Goal: Task Accomplishment & Management: Complete application form

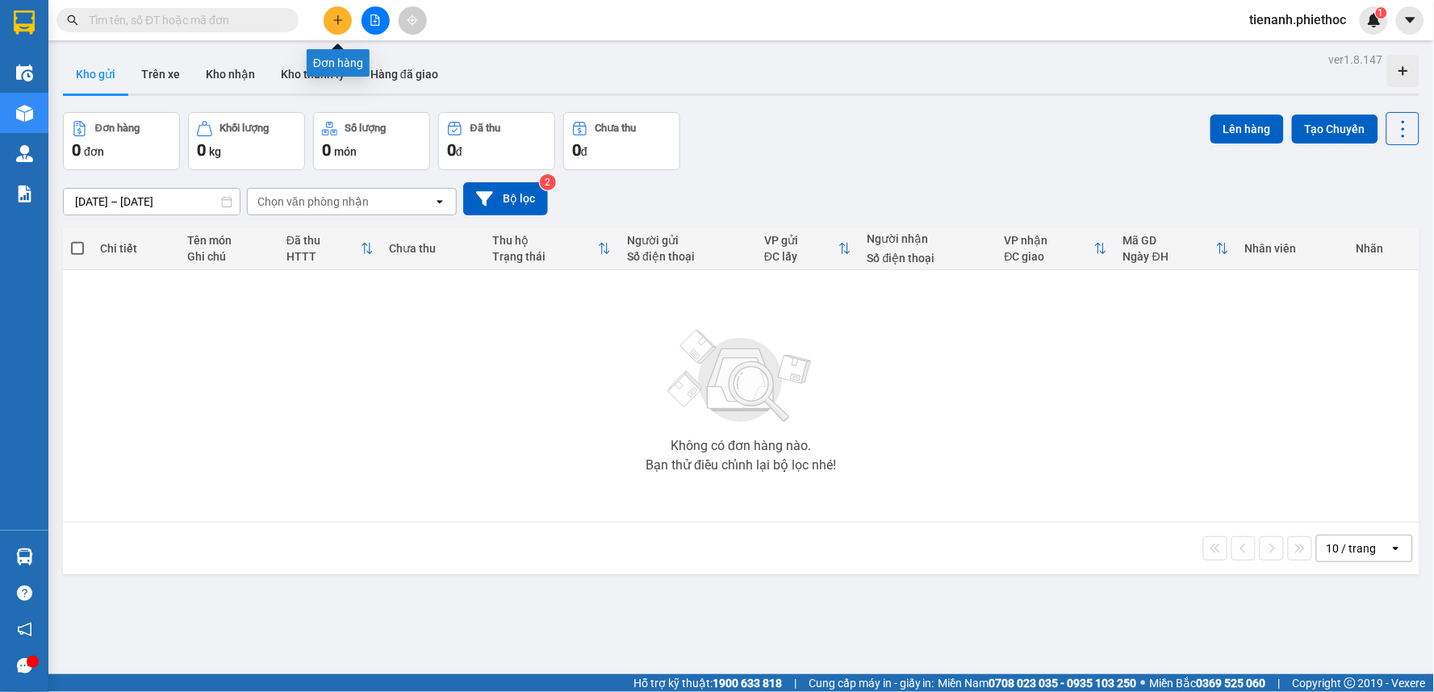
click at [335, 21] on icon "plus" at bounding box center [337, 20] width 11 height 11
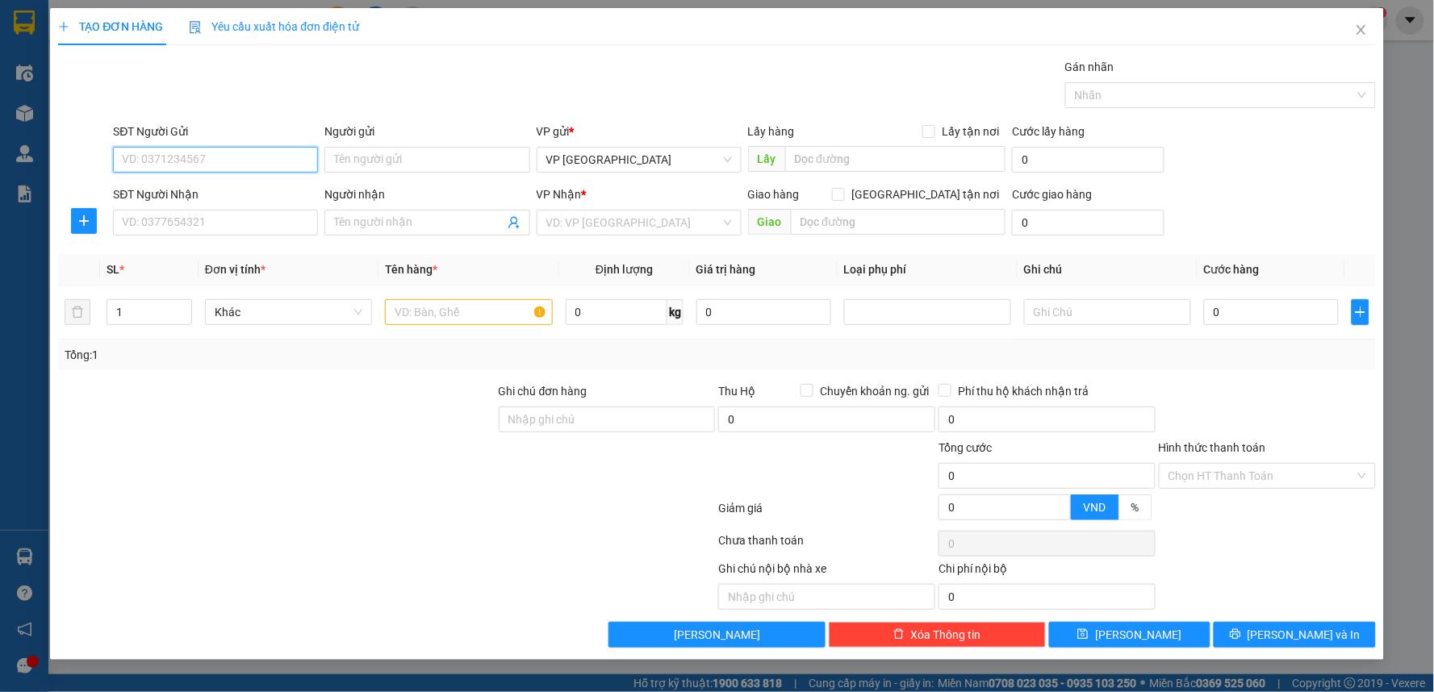
click at [229, 165] on input "SĐT Người Gửi" at bounding box center [215, 160] width 205 height 26
type input "0335252453"
click at [224, 189] on div "0335252453 - Anh Cường" at bounding box center [216, 192] width 186 height 18
type input "Anh Cường"
type input "0335252453"
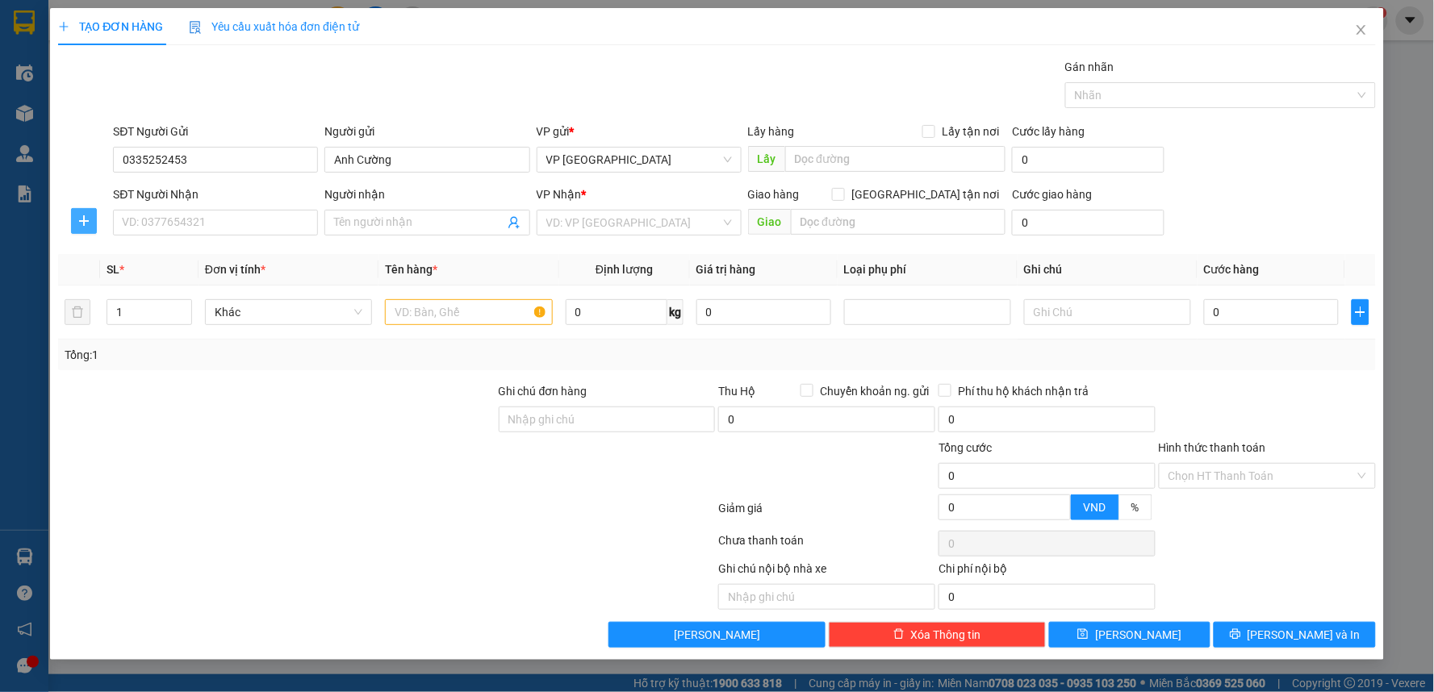
click at [87, 220] on icon "plus" at bounding box center [83, 221] width 13 height 13
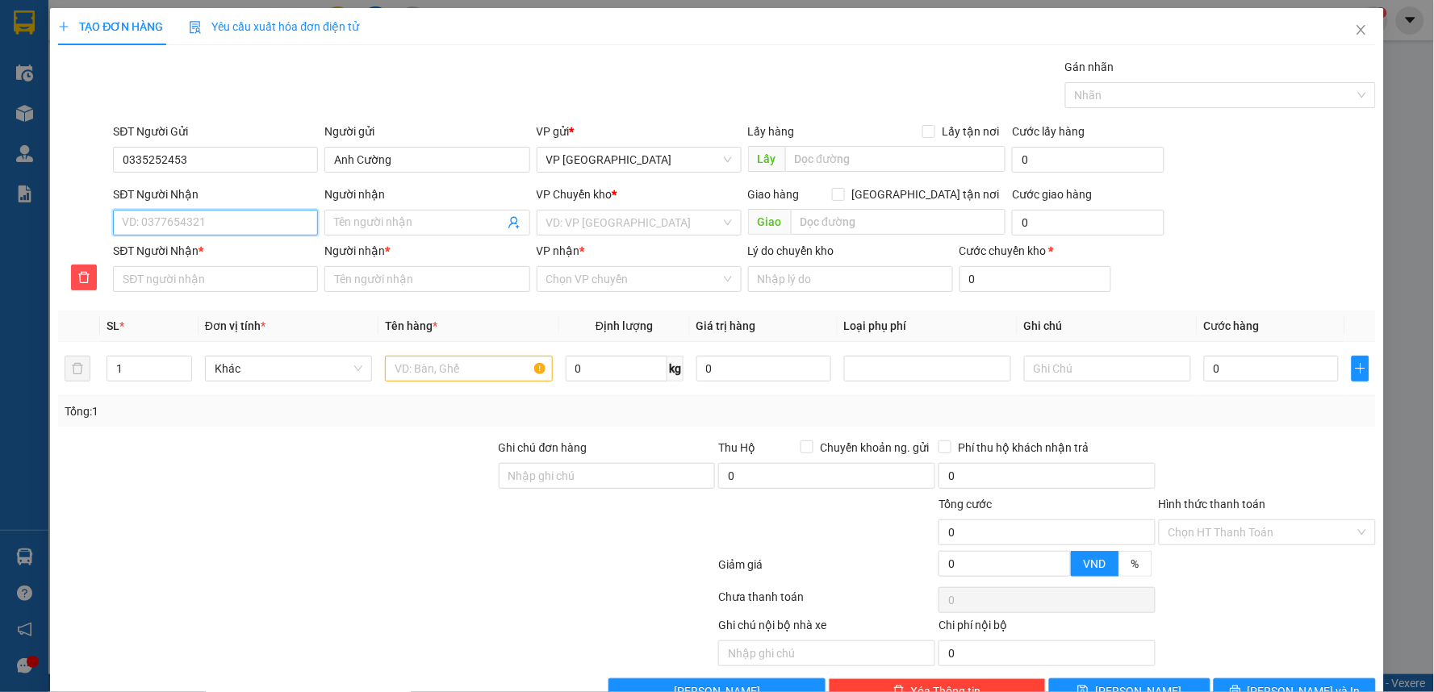
click at [194, 226] on input "SĐT Người Nhận" at bounding box center [215, 223] width 205 height 26
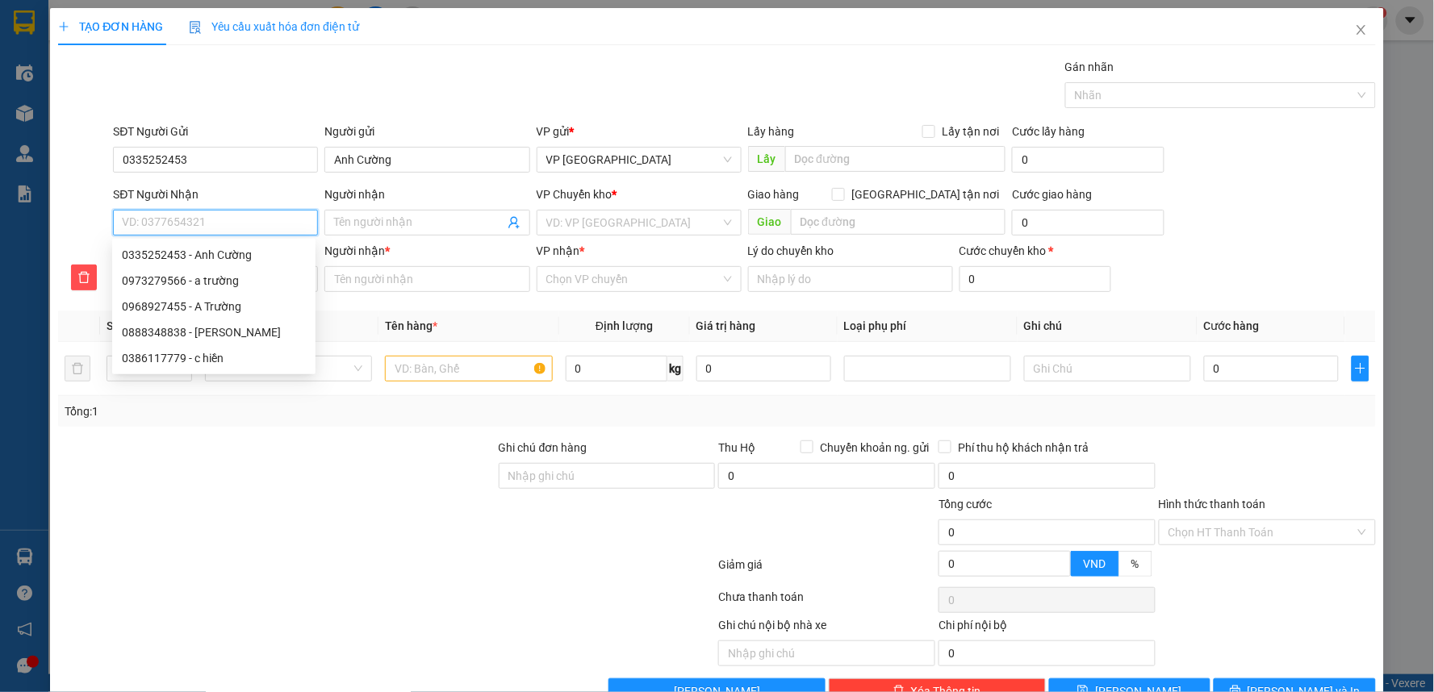
type input "0"
type input "09"
type input "097"
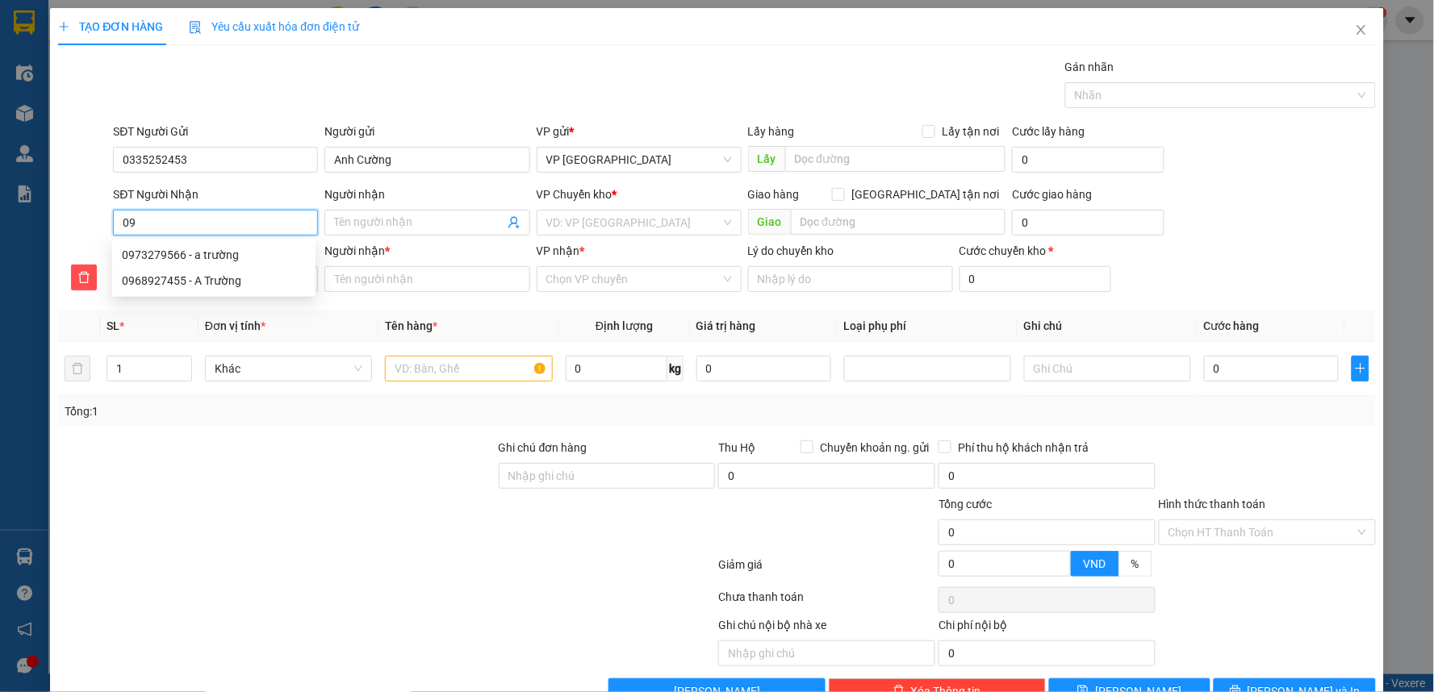
type input "097"
type input "0973"
type input "09732"
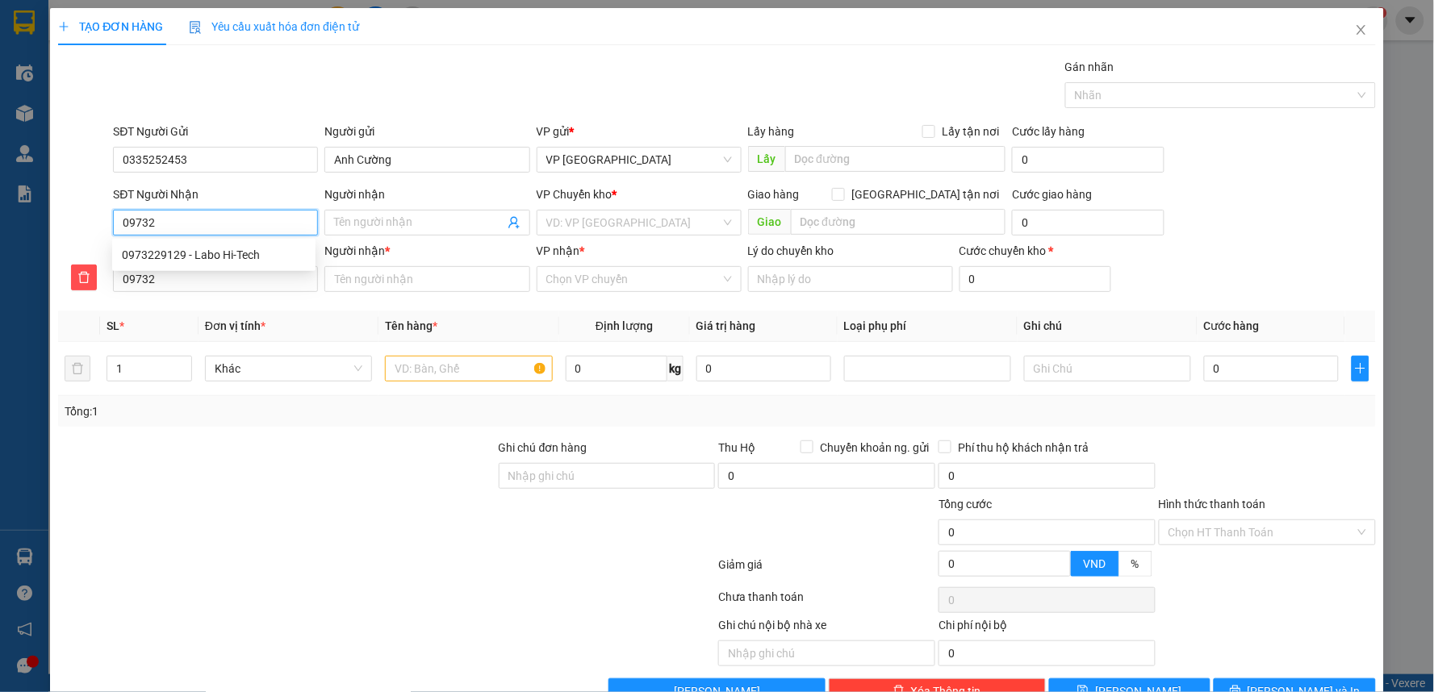
type input "097327"
type input "0973279"
type input "09732795"
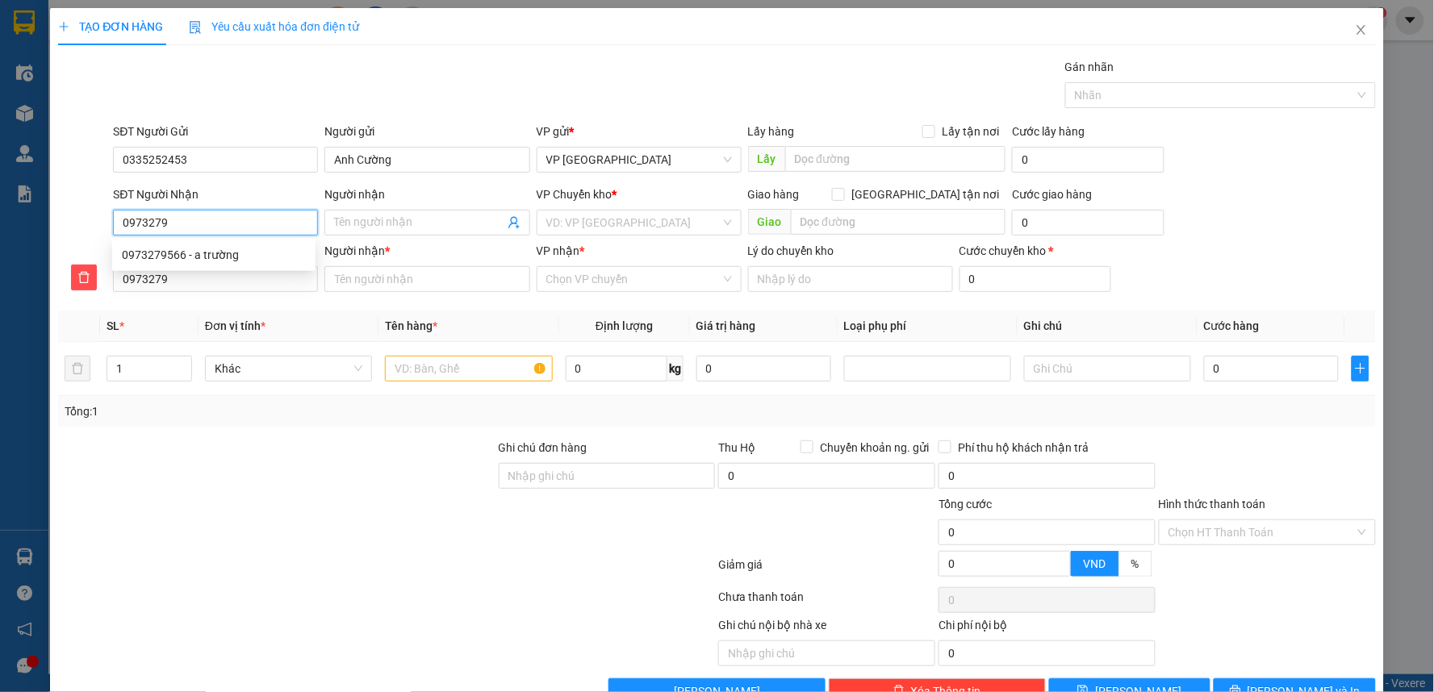
type input "09732795"
type input "097327956"
type input "0973279566"
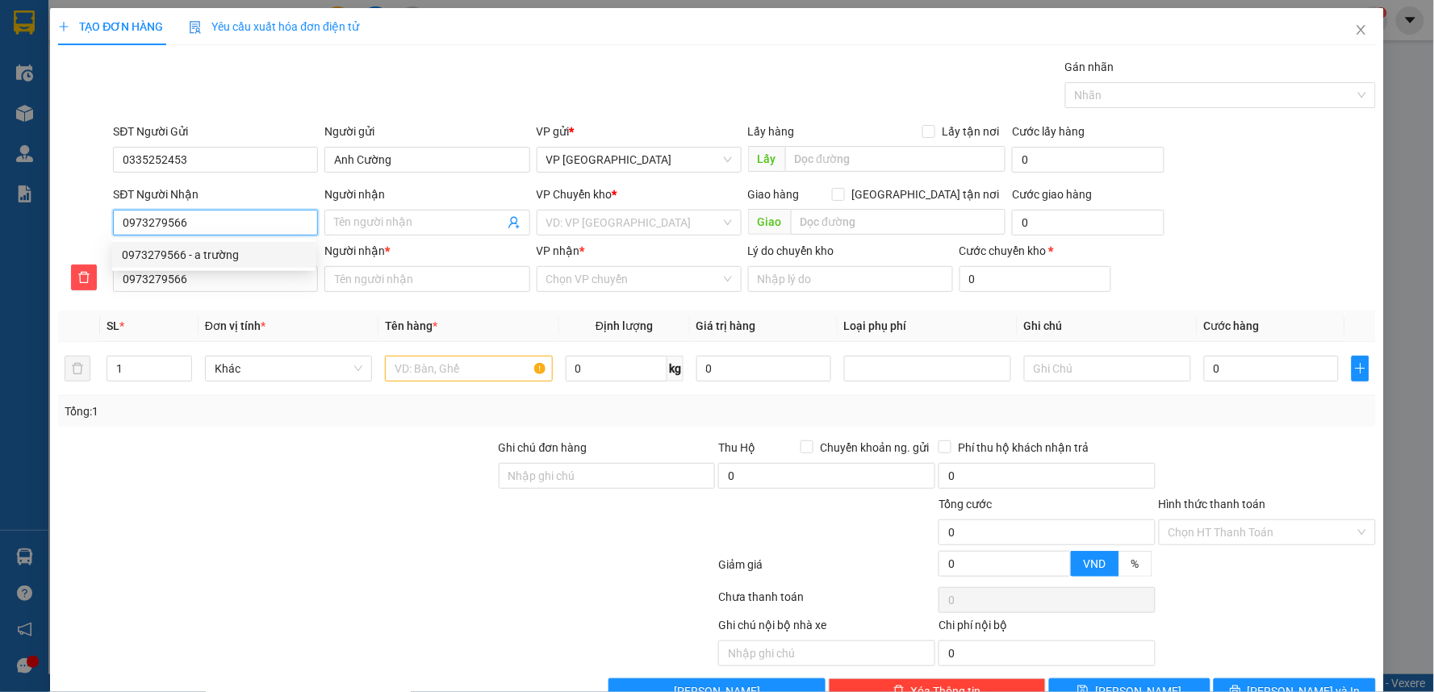
click at [243, 252] on div "0973279566 - a trường" at bounding box center [214, 255] width 184 height 18
type input "a trường"
type input "1 Đ.[PERSON_NAME], Mễ Trì, [GEOGRAPHIC_DATA], [GEOGRAPHIC_DATA], [GEOGRAPHIC_DA…"
type input "50.000"
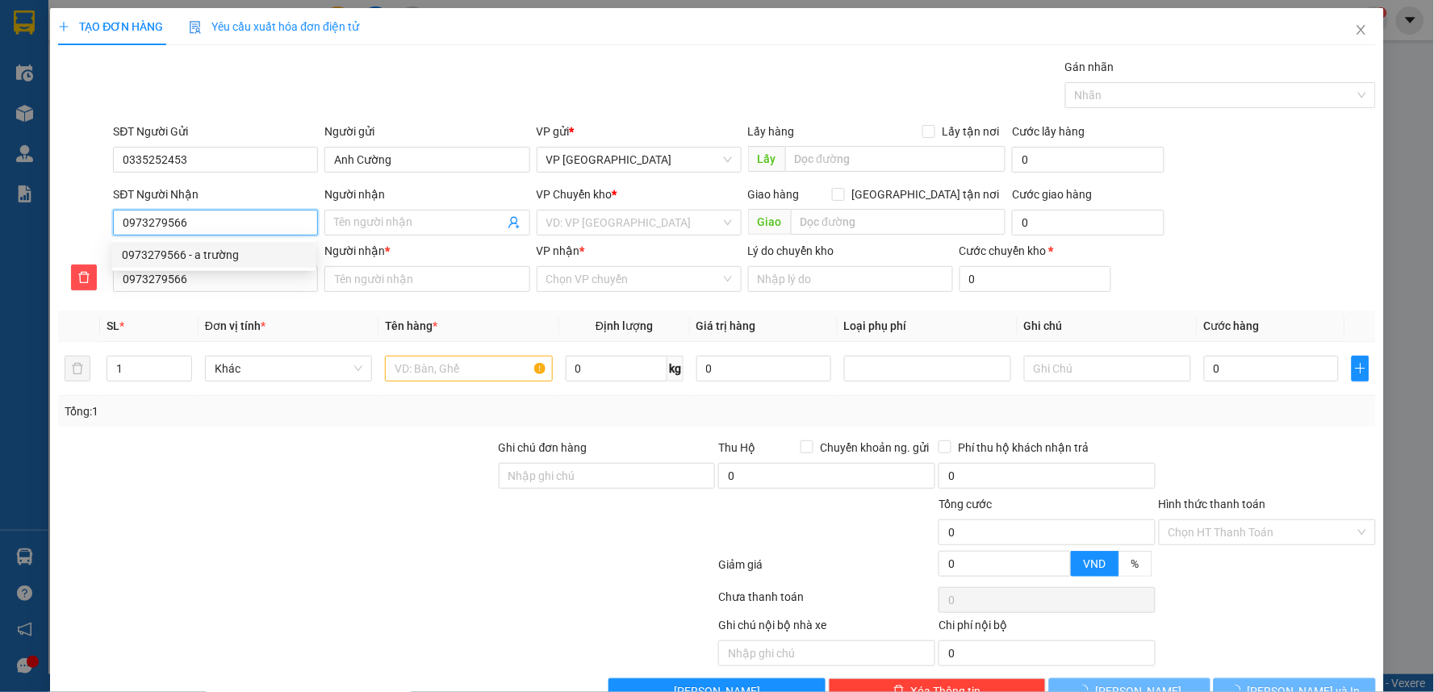
type input "50.000"
type input "a trường"
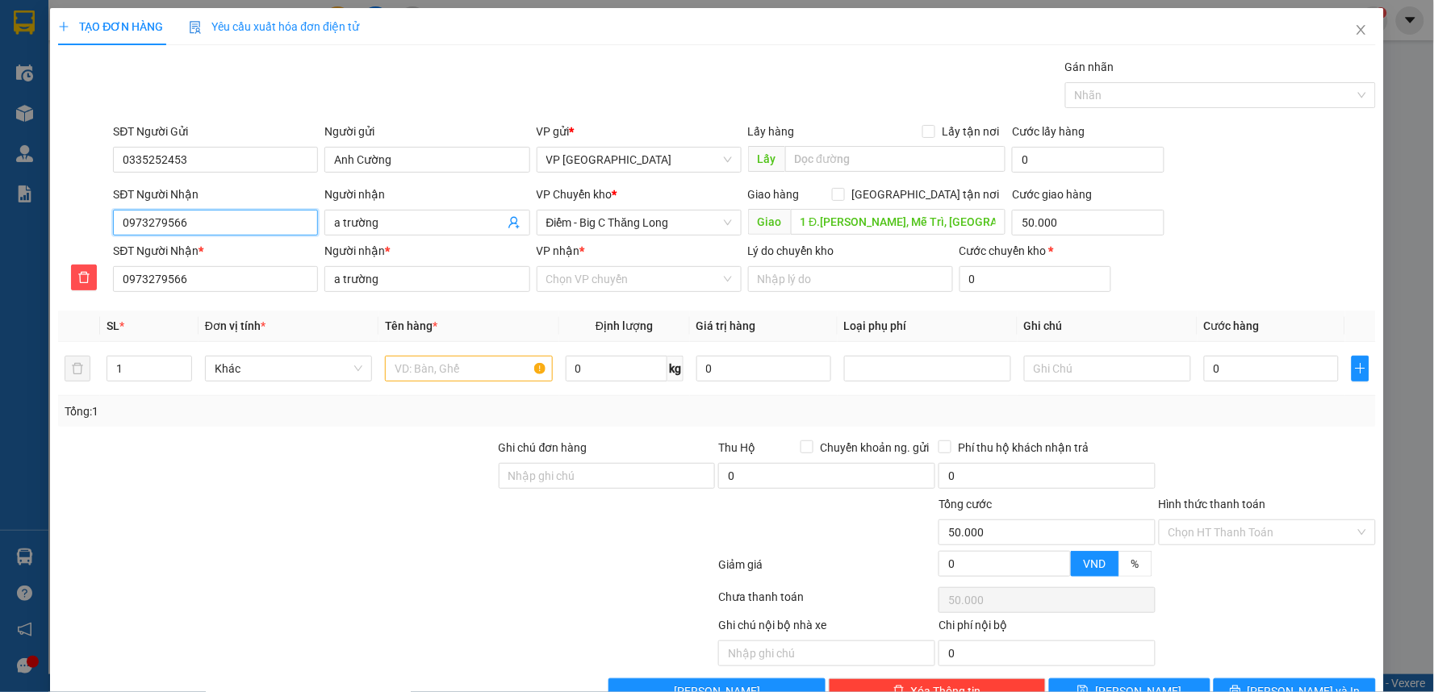
type input "0973279566"
click at [1355, 31] on icon "close" at bounding box center [1361, 29] width 13 height 13
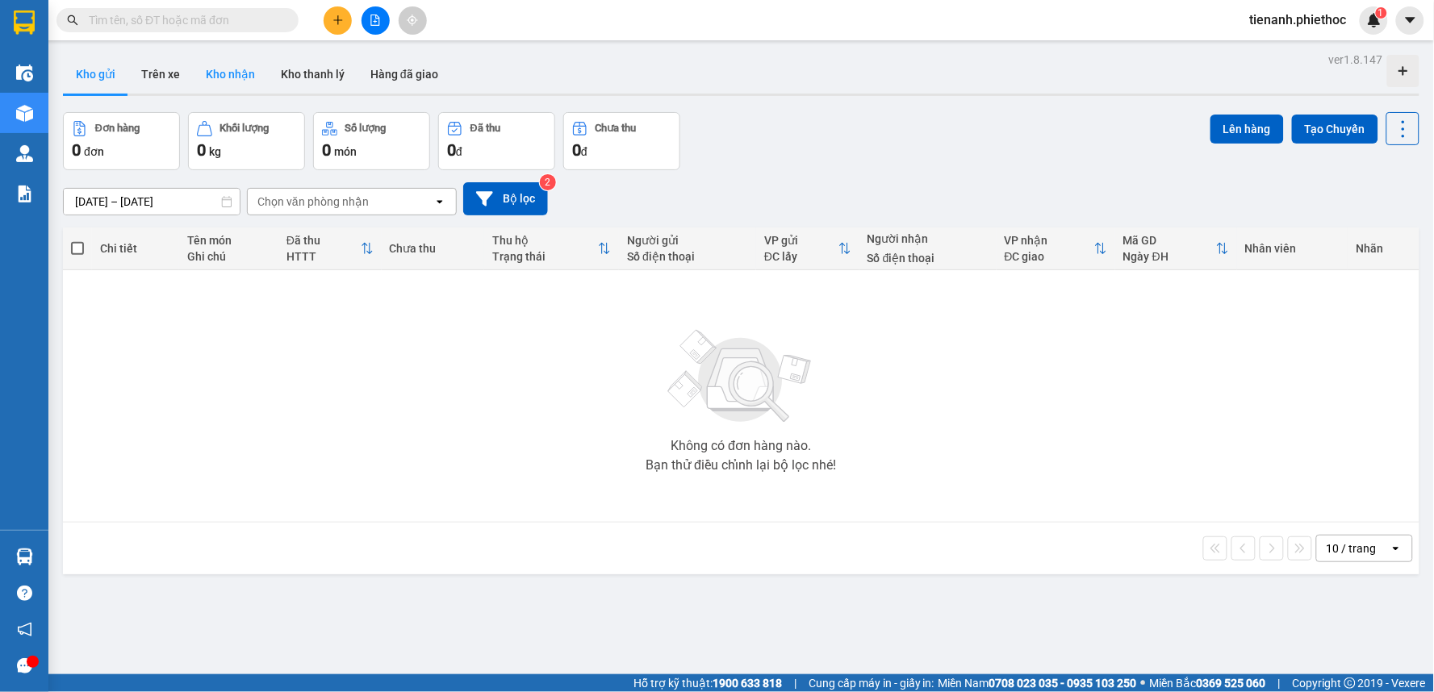
click at [229, 65] on button "Kho nhận" at bounding box center [230, 74] width 75 height 39
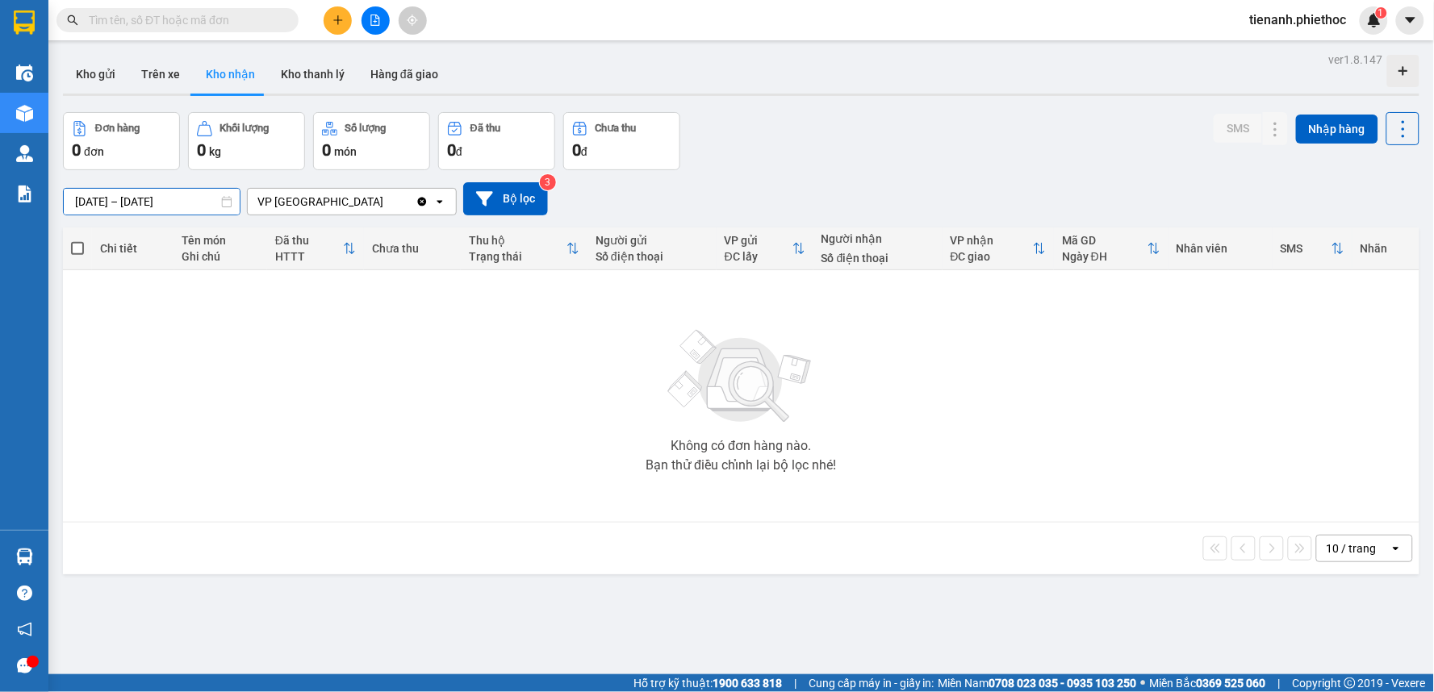
click at [90, 213] on div "ver 1.8.147 Kho gửi Trên xe Kho nhận Kho thanh [PERSON_NAME] đã giao Đơn hàng 0…" at bounding box center [740, 394] width 1369 height 692
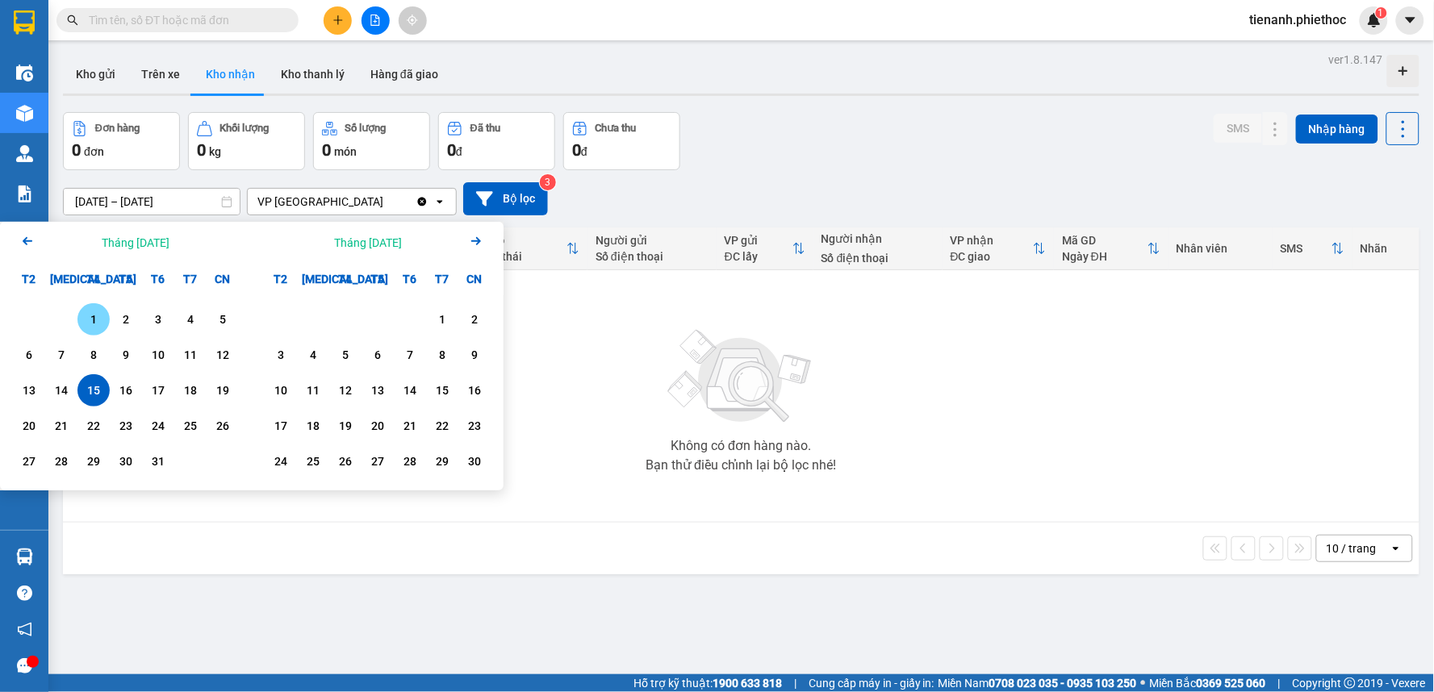
click at [102, 319] on div "1" at bounding box center [93, 319] width 23 height 19
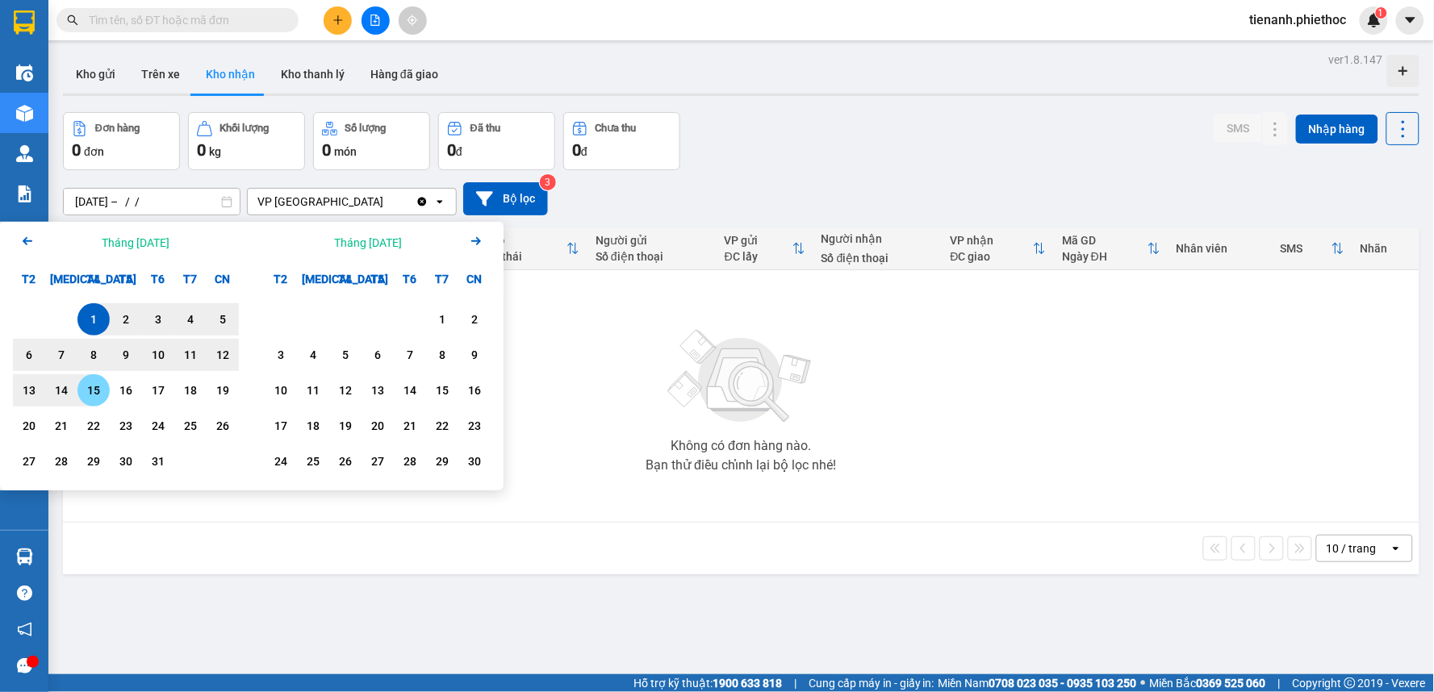
click at [94, 389] on div "15" at bounding box center [93, 390] width 23 height 19
type input "[DATE] – [DATE]"
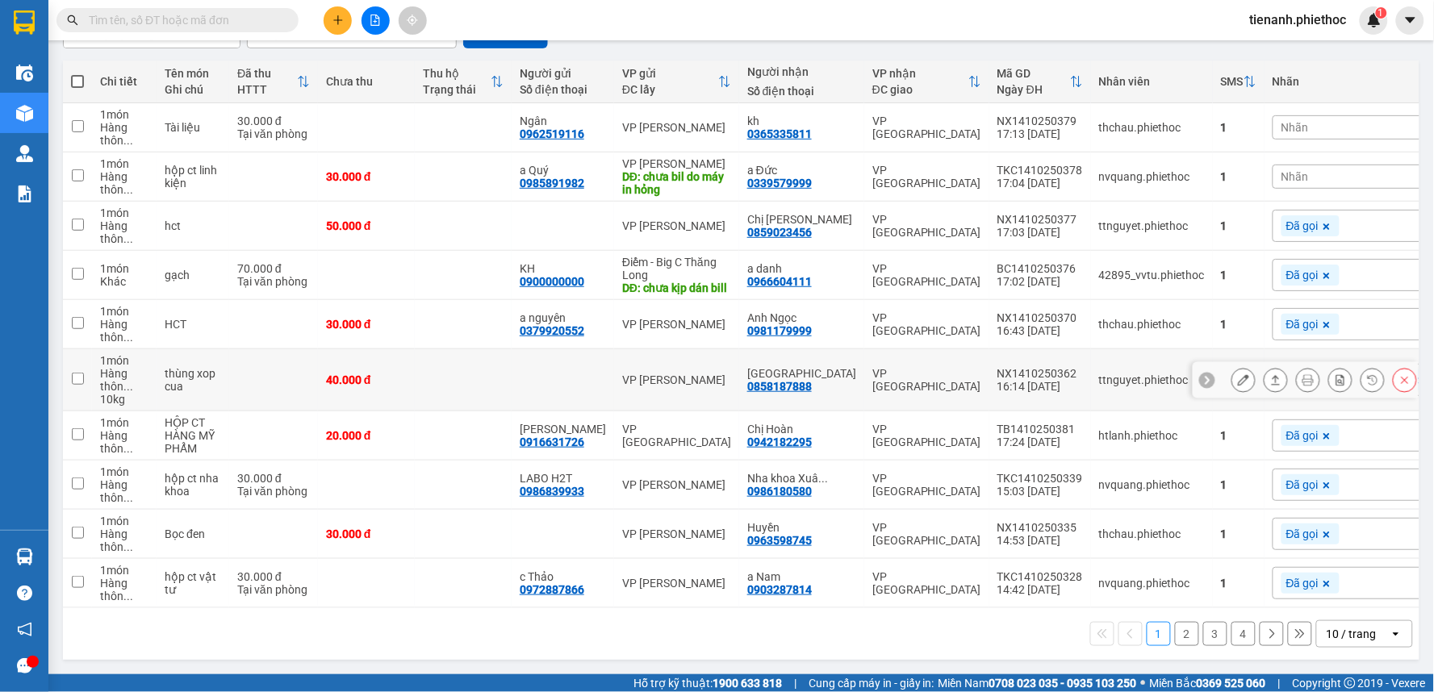
scroll to position [181, 0]
click at [1342, 636] on div "10 / trang" at bounding box center [1351, 634] width 50 height 16
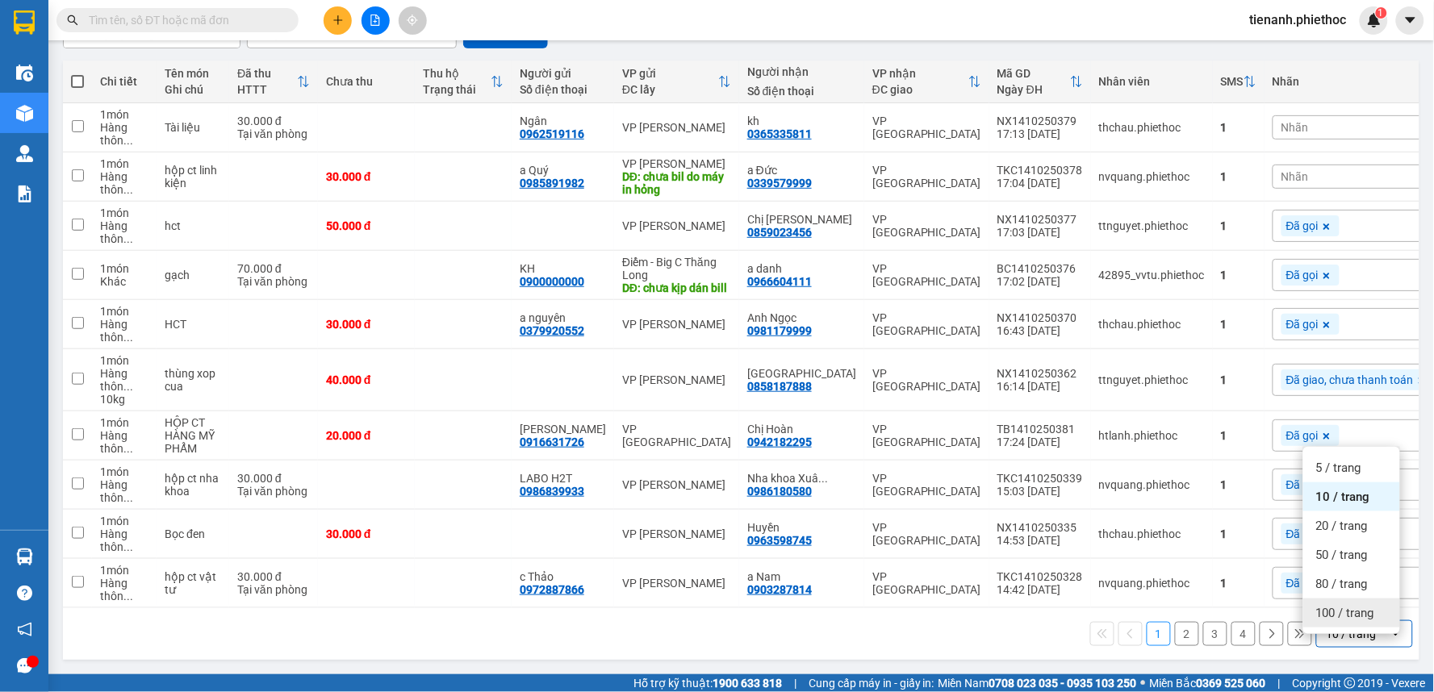
click at [1341, 605] on span "100 / trang" at bounding box center [1345, 613] width 58 height 16
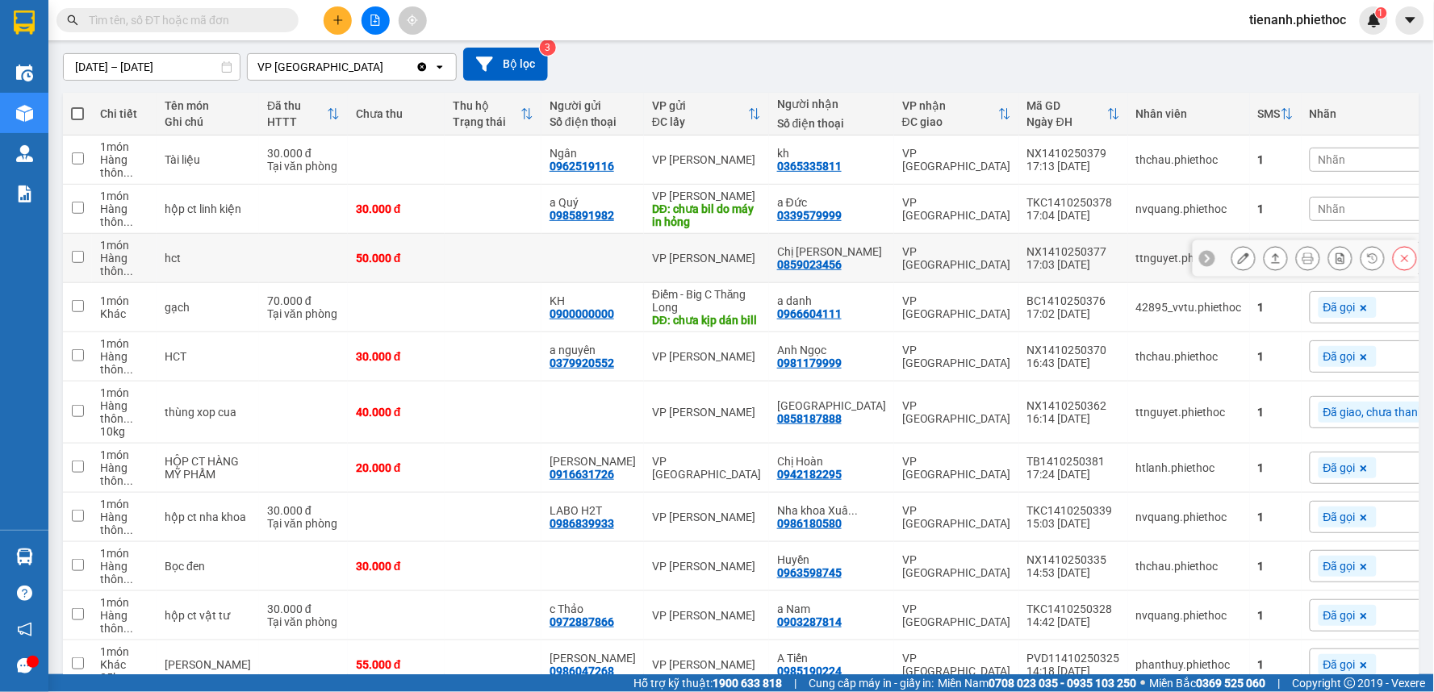
scroll to position [0, 0]
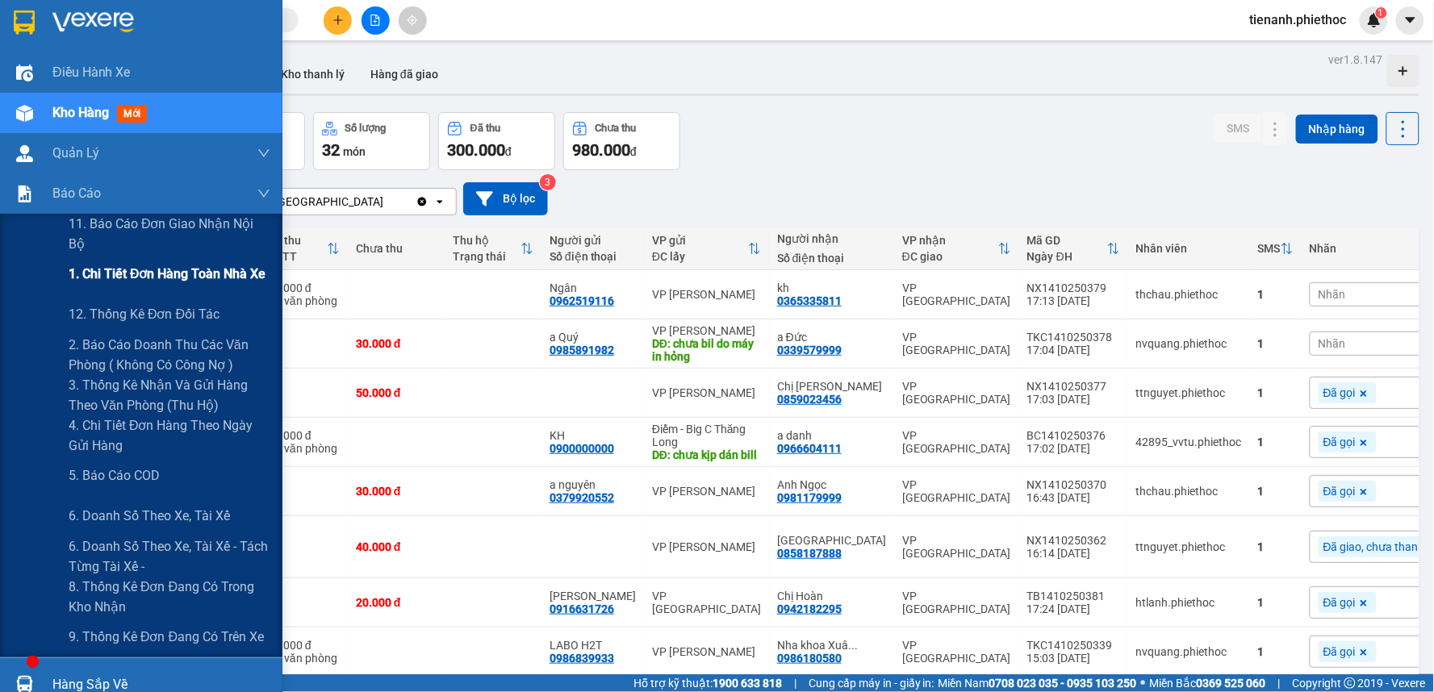
click at [124, 281] on span "1. Chi tiết đơn hàng toàn nhà xe" at bounding box center [168, 274] width 198 height 20
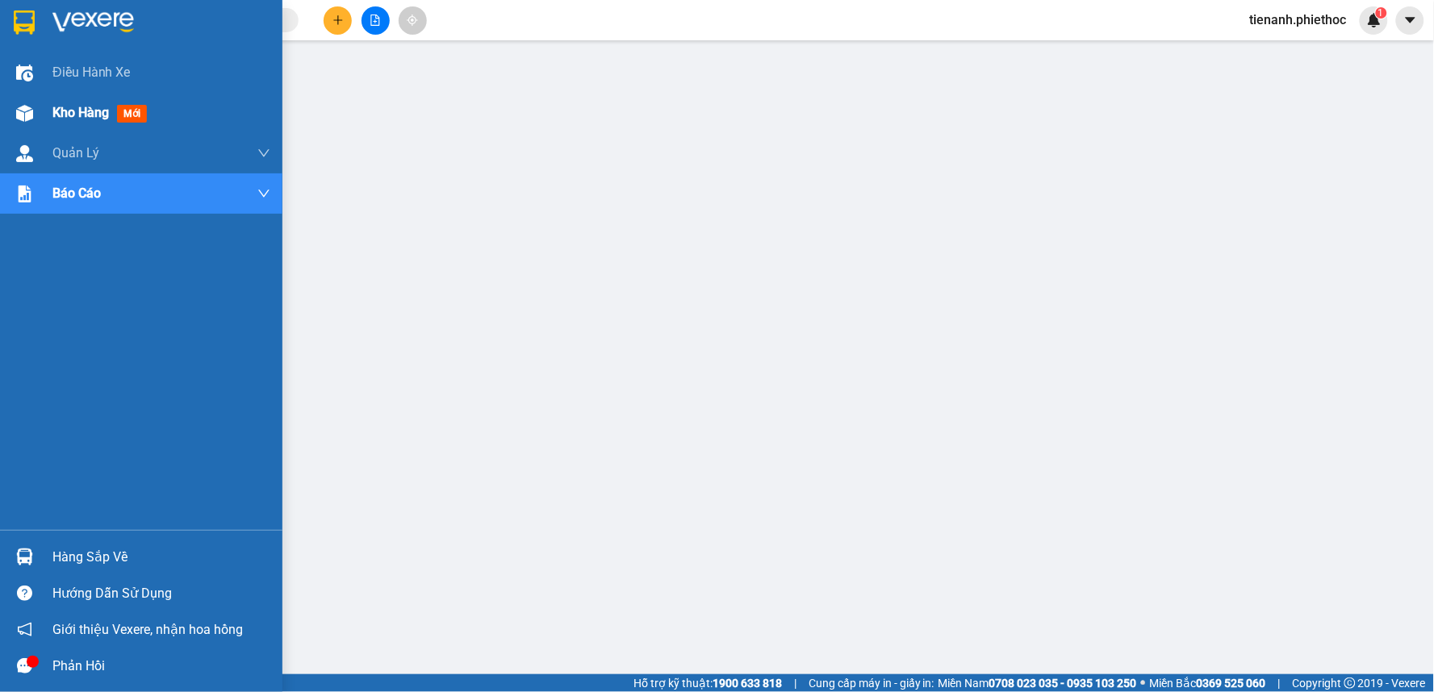
click at [90, 123] on div "Kho hàng mới" at bounding box center [102, 112] width 101 height 20
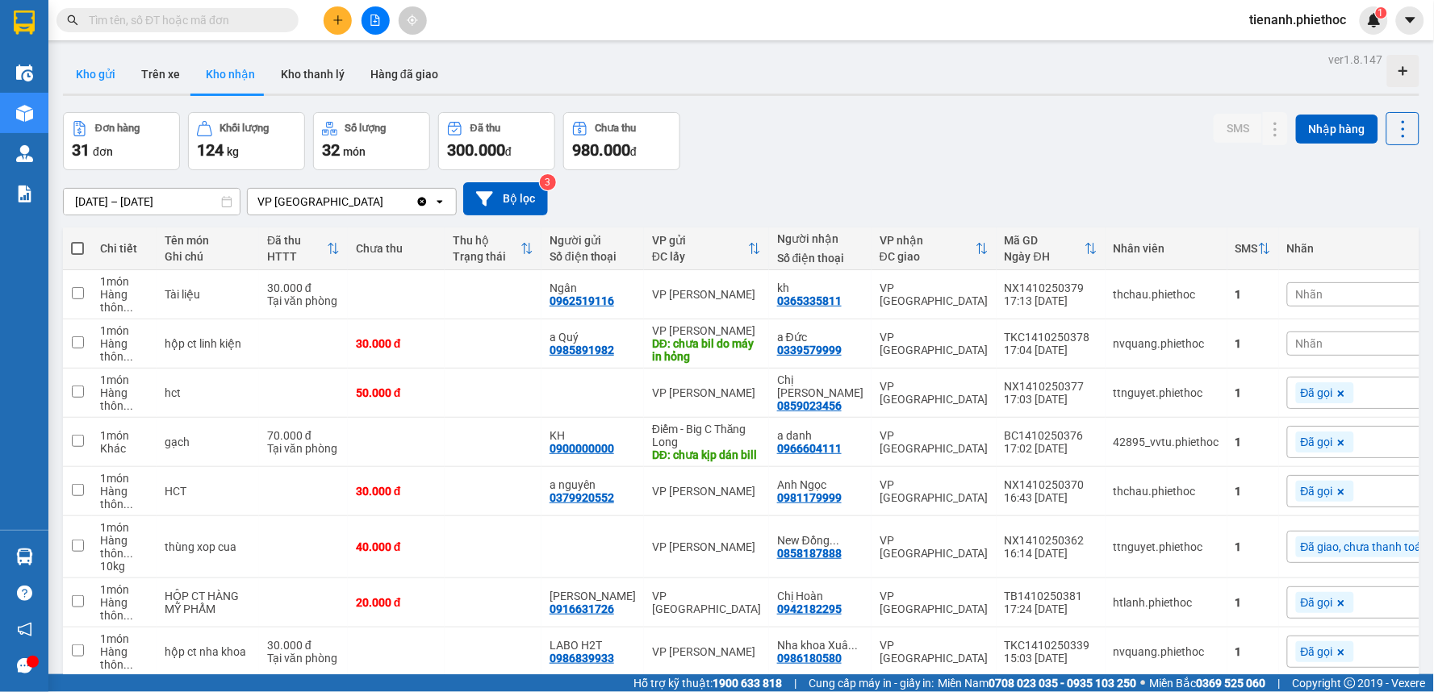
click at [95, 75] on button "Kho gửi" at bounding box center [95, 74] width 65 height 39
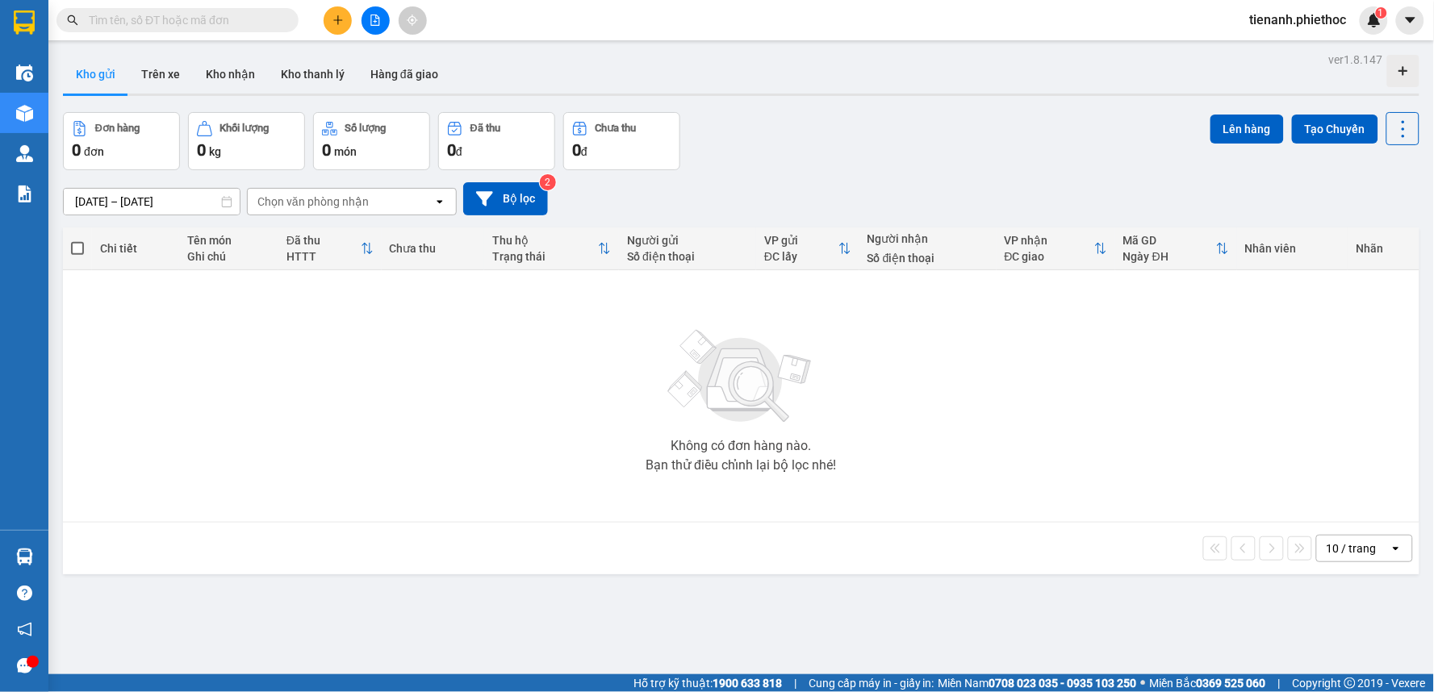
click at [533, 375] on div "Không có đơn hàng nào. Bạn thử điều chỉnh lại bộ lọc nhé!" at bounding box center [741, 396] width 1340 height 242
click at [98, 208] on div "ver 1.8.147 Kho gửi Trên xe Kho nhận Kho thanh [PERSON_NAME] đã giao Đơn hàng 0…" at bounding box center [740, 394] width 1369 height 692
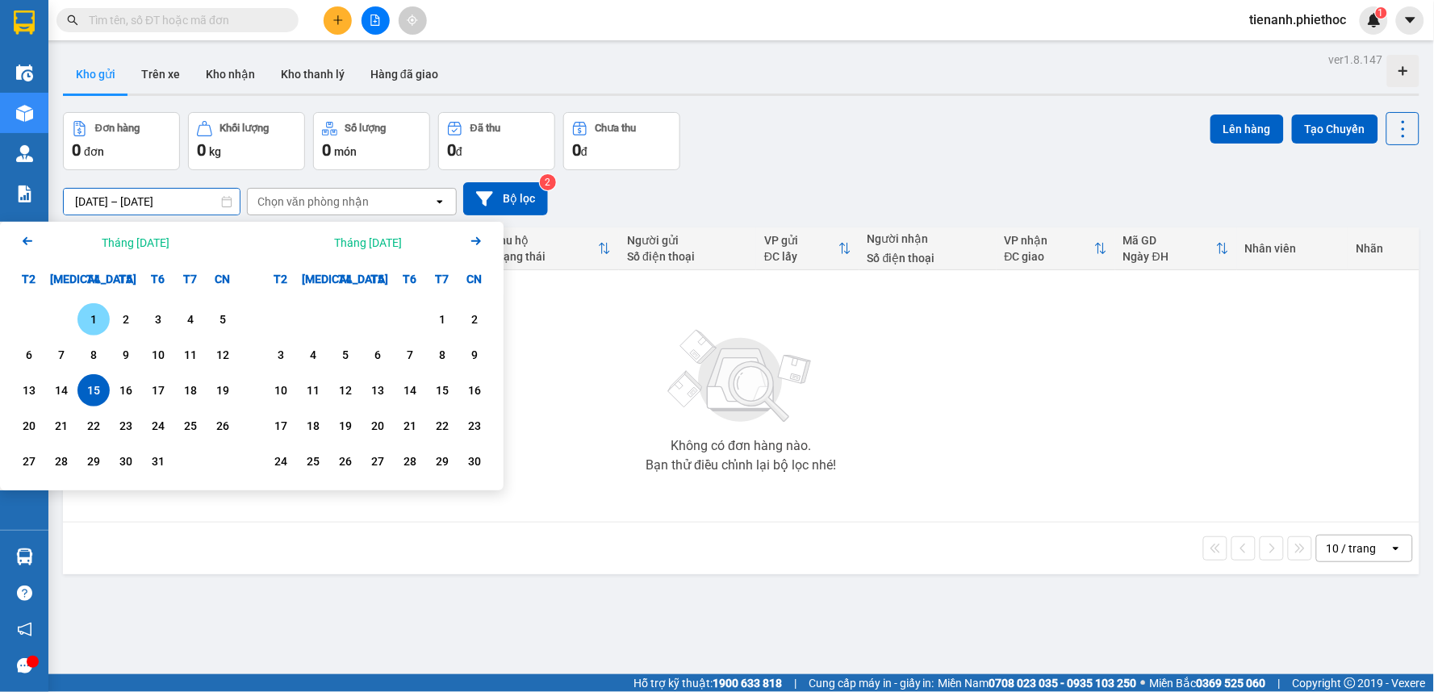
click at [113, 310] on div "2" at bounding box center [126, 319] width 32 height 32
click at [93, 315] on div "1" at bounding box center [93, 319] width 23 height 19
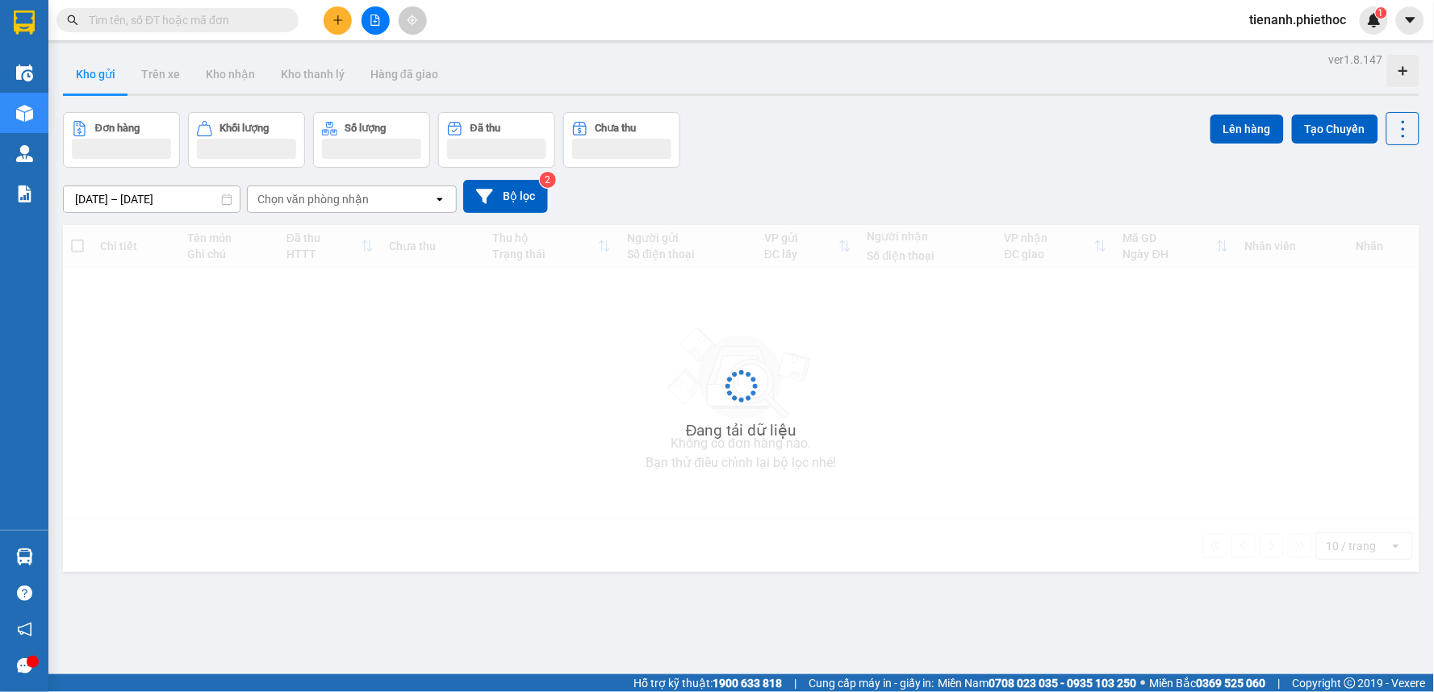
click at [103, 199] on input "[DATE] – [DATE]" at bounding box center [152, 199] width 176 height 26
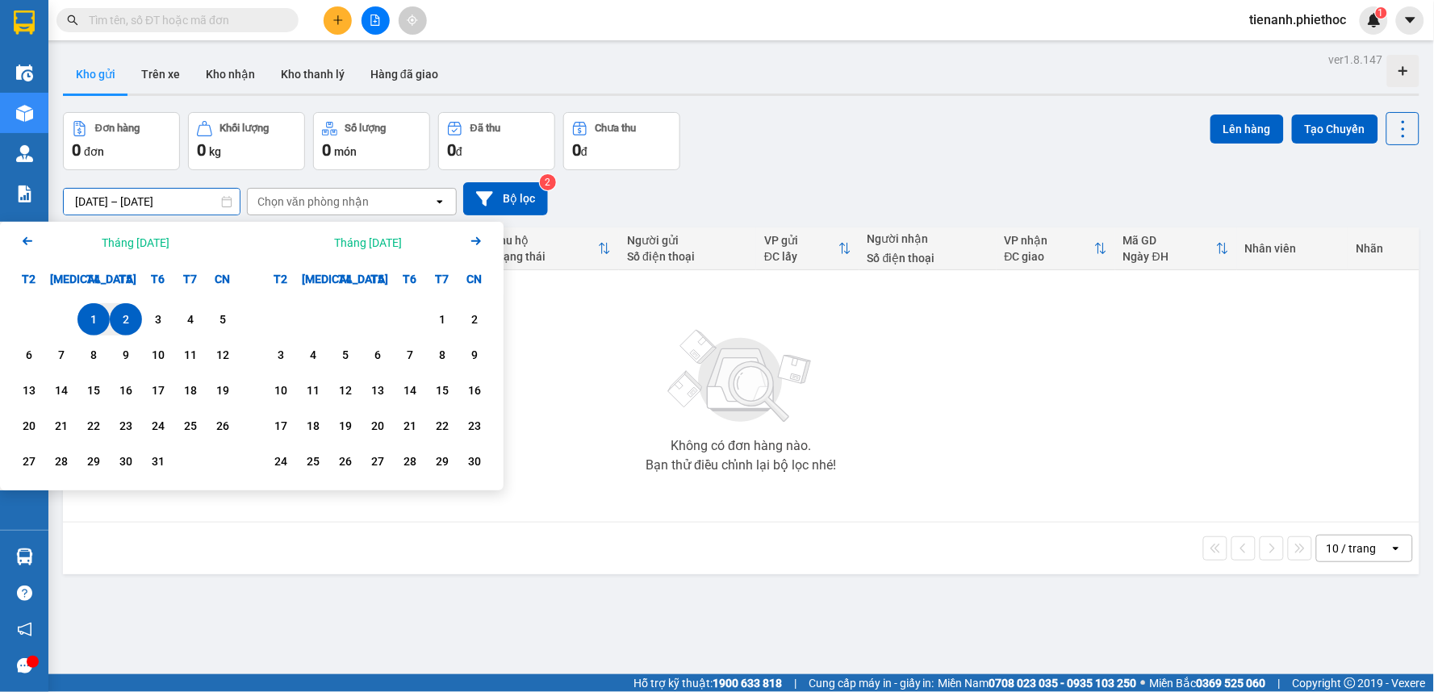
click at [98, 320] on div "1" at bounding box center [93, 319] width 23 height 19
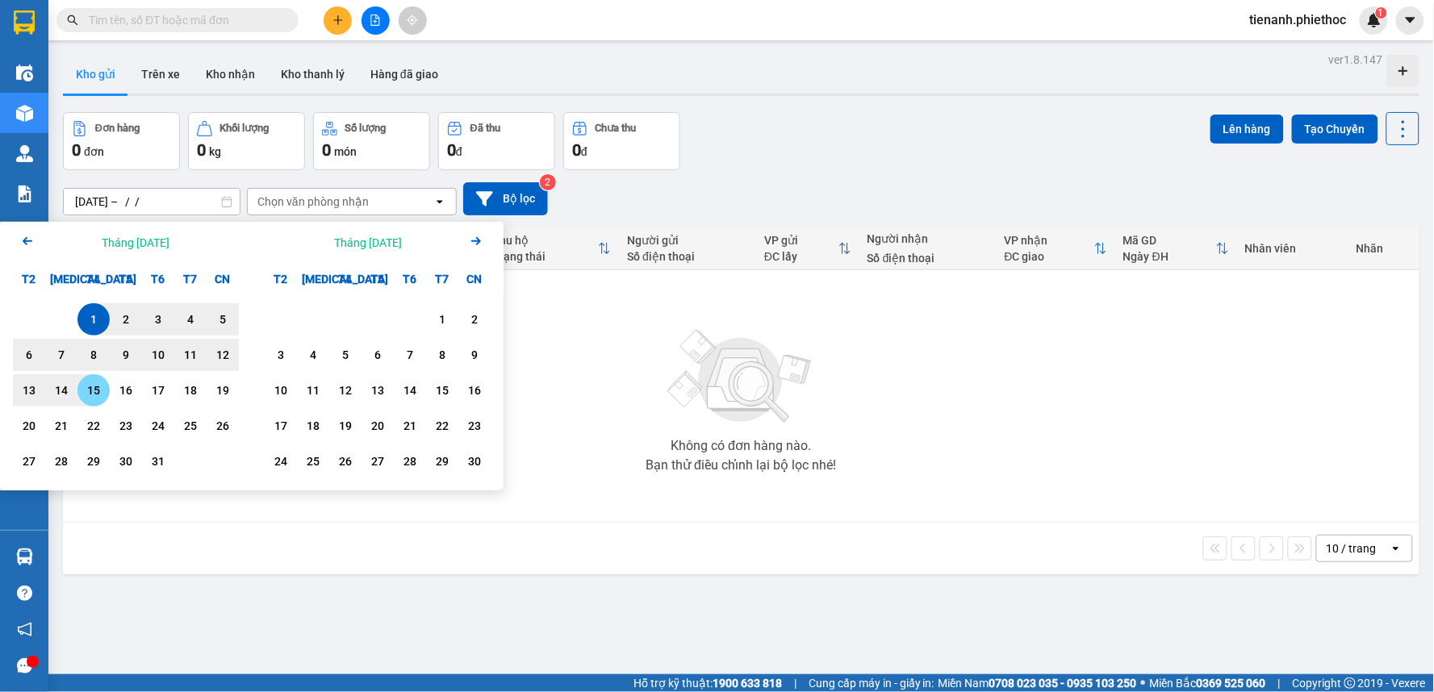
click at [90, 389] on div "15" at bounding box center [93, 390] width 23 height 19
type input "[DATE] – [DATE]"
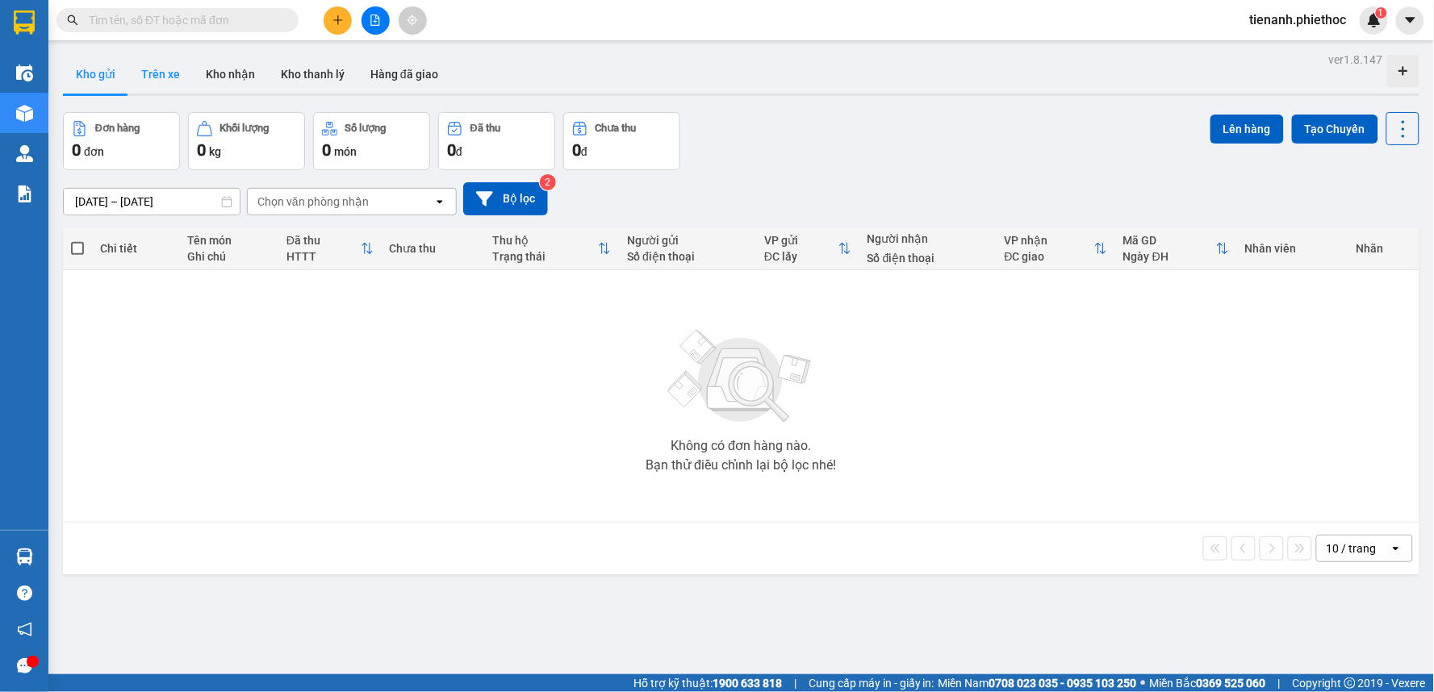
click at [157, 73] on button "Trên xe" at bounding box center [160, 74] width 65 height 39
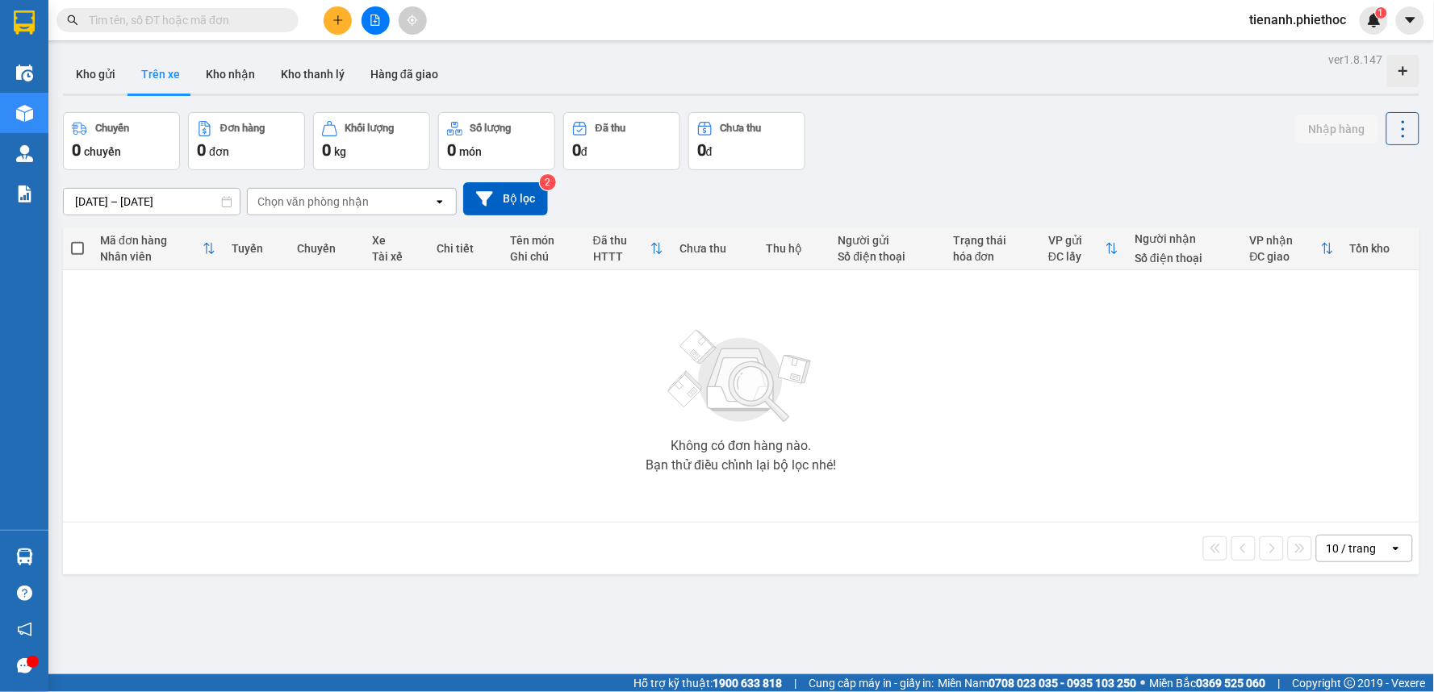
click at [366, 215] on div "[DATE] – [DATE] Press the down arrow key to interact with the calendar and sele…" at bounding box center [741, 198] width 1356 height 57
click at [365, 207] on div "Chọn văn phòng nhận" at bounding box center [312, 202] width 111 height 16
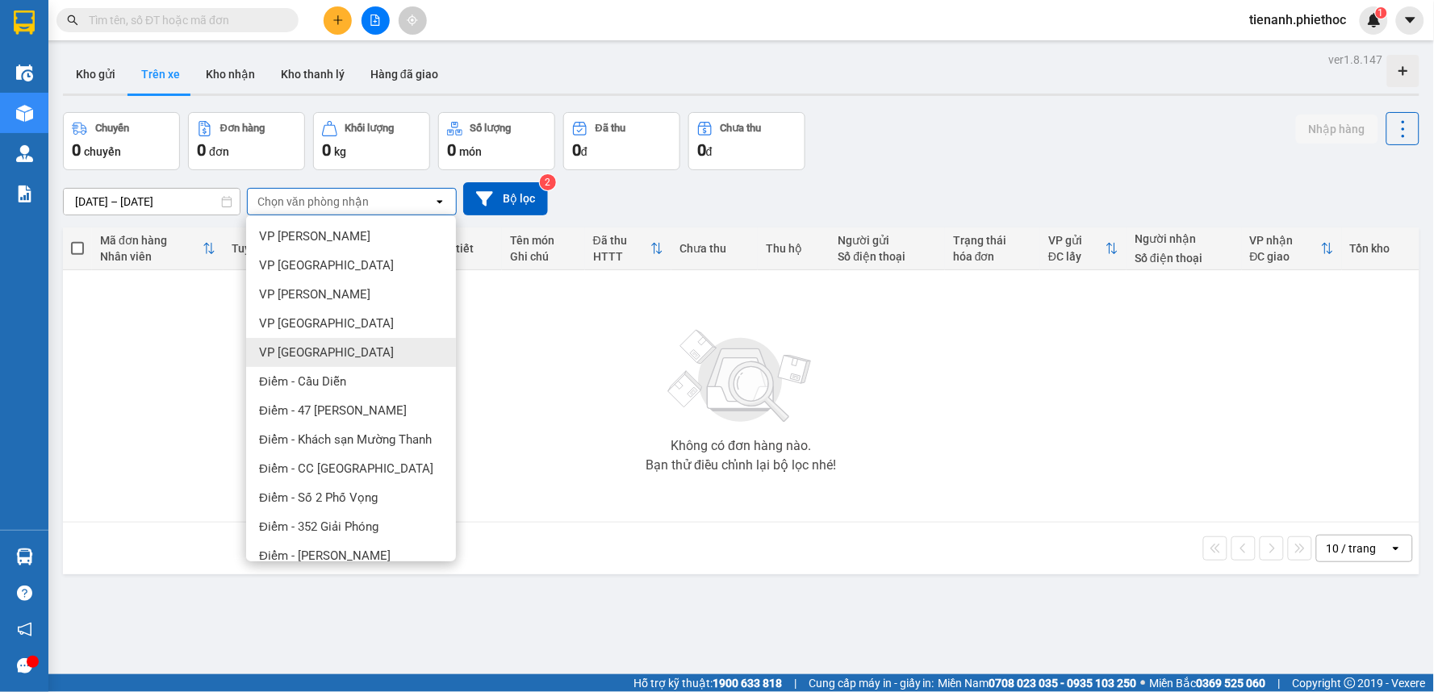
click at [324, 348] on div "VP [GEOGRAPHIC_DATA]" at bounding box center [351, 352] width 210 height 29
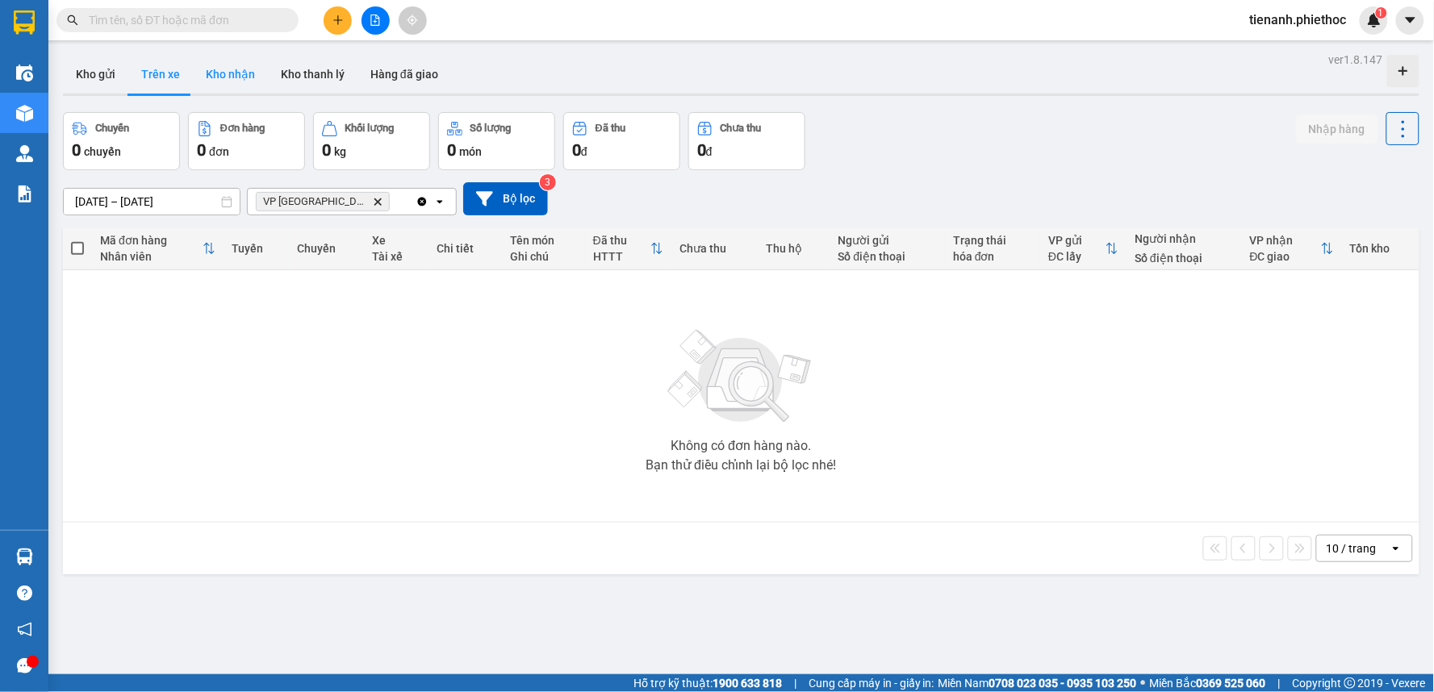
click at [230, 56] on button "Kho nhận" at bounding box center [230, 74] width 75 height 39
type input "[DATE] – [DATE]"
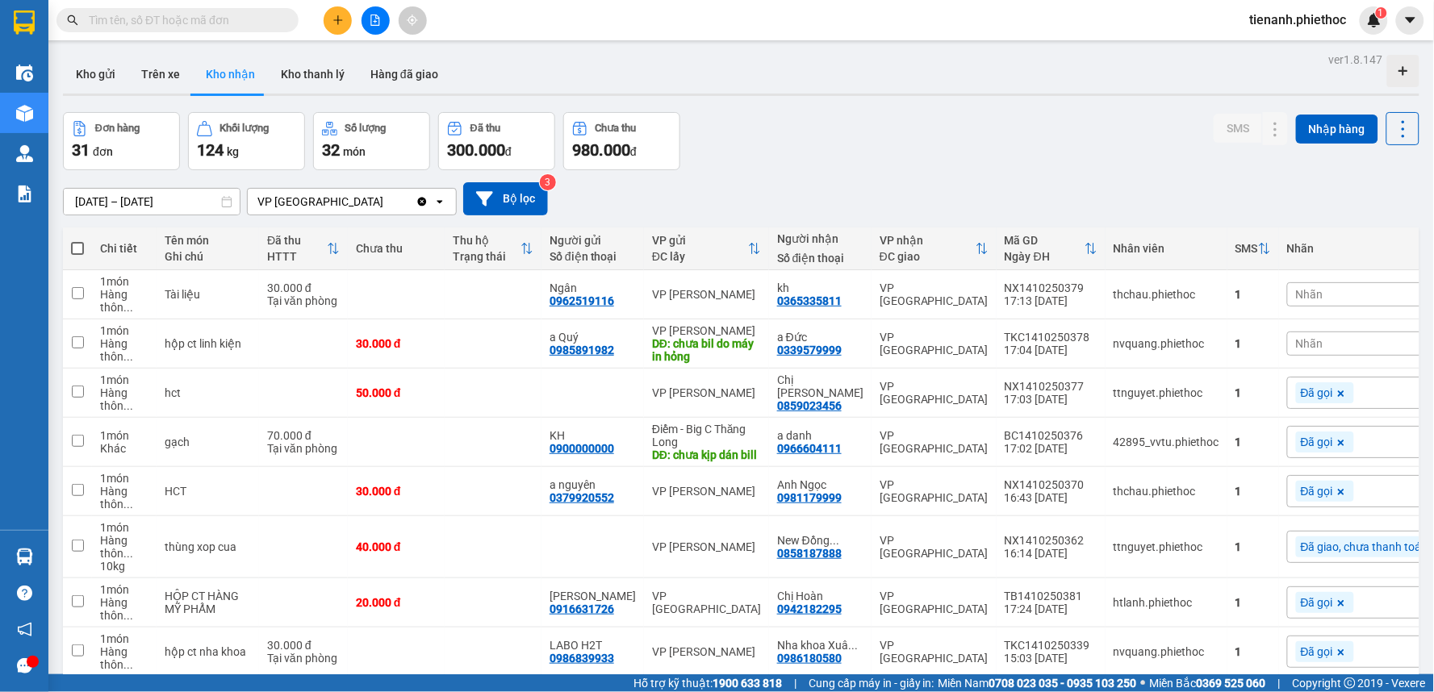
click at [1028, 154] on div "Đơn hàng 31 đơn Khối lượng 124 kg Số lượng 32 món Đã thu 300.000 đ Chưa thu 980…" at bounding box center [741, 141] width 1356 height 58
click at [353, 19] on div at bounding box center [375, 20] width 121 height 28
click at [341, 19] on icon "plus" at bounding box center [337, 19] width 9 height 1
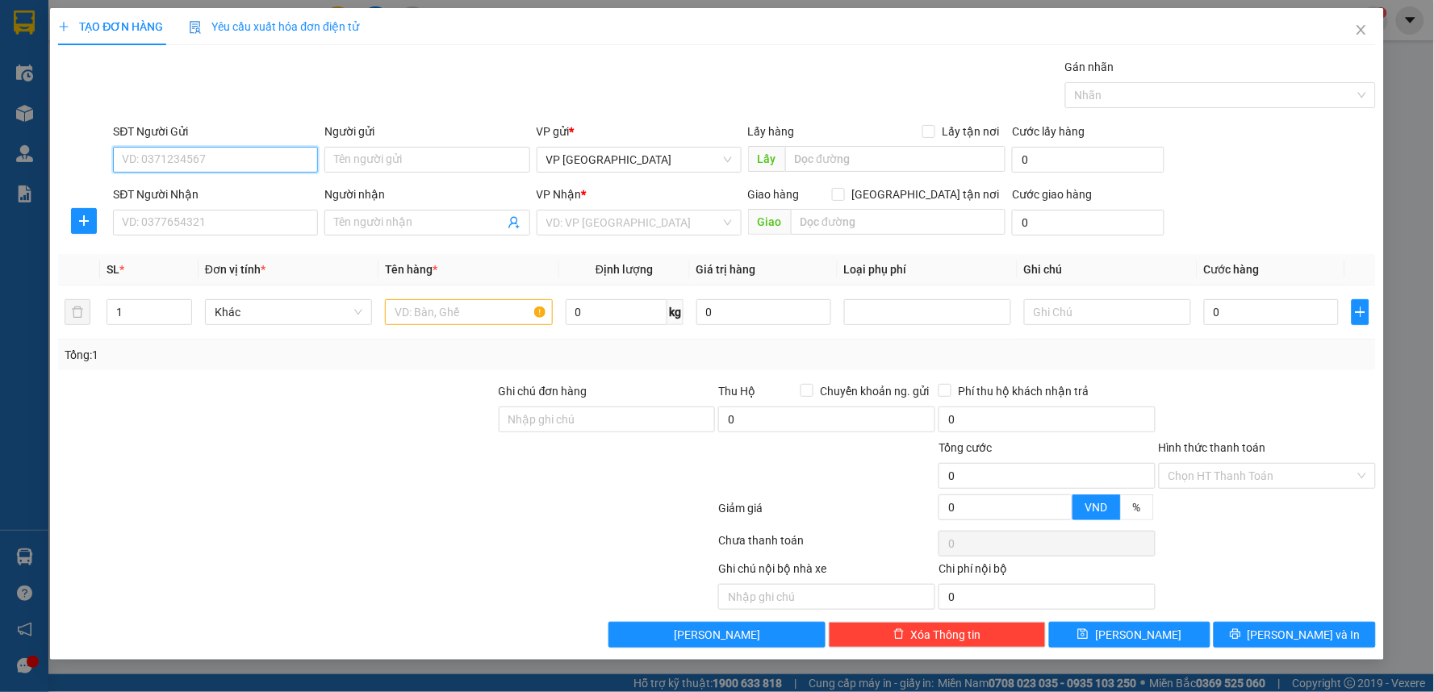
scroll to position [12, 0]
